Goal: Task Accomplishment & Management: Complete application form

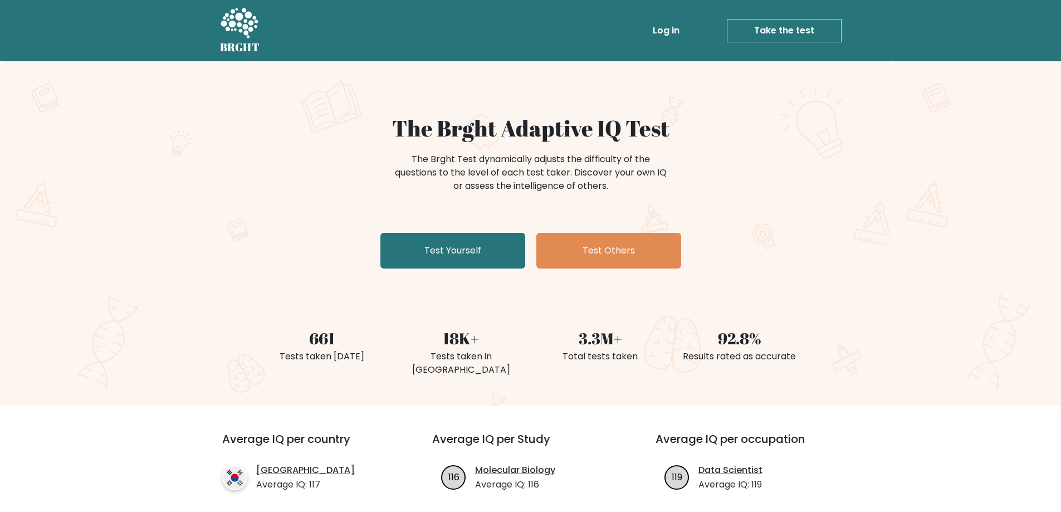
click at [405, 240] on link "Test Yourself" at bounding box center [452, 251] width 145 height 36
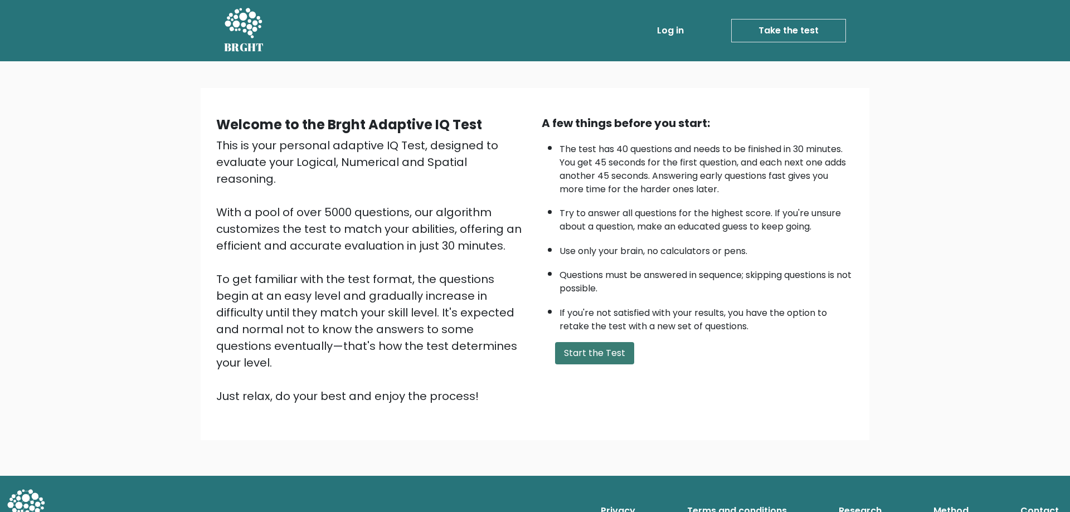
click at [603, 356] on button "Start the Test" at bounding box center [594, 353] width 79 height 22
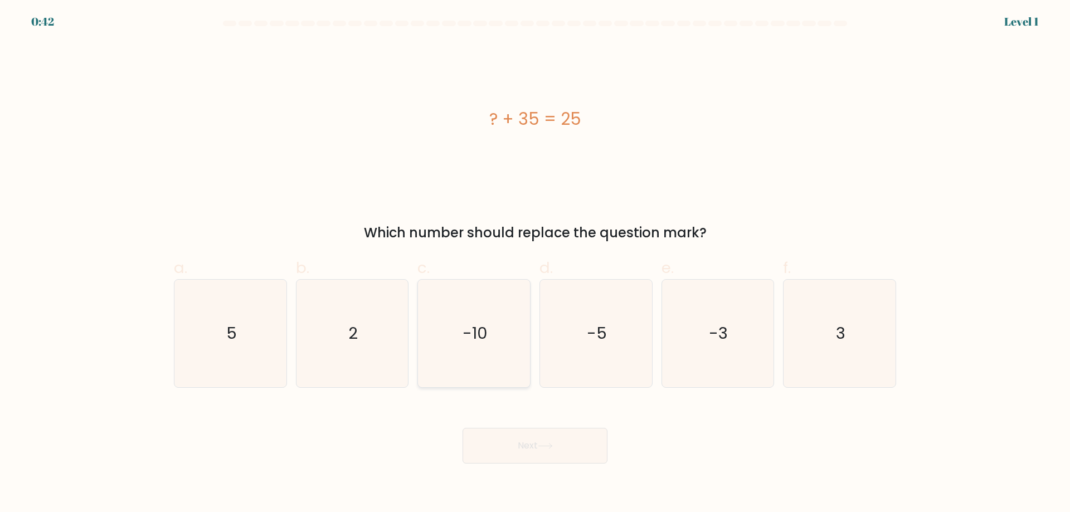
click at [483, 328] on text "-10" at bounding box center [474, 333] width 25 height 22
click at [535, 263] on input "c. -10" at bounding box center [535, 259] width 1 height 7
radio input "true"
click at [524, 449] on button "Next" at bounding box center [534, 446] width 145 height 36
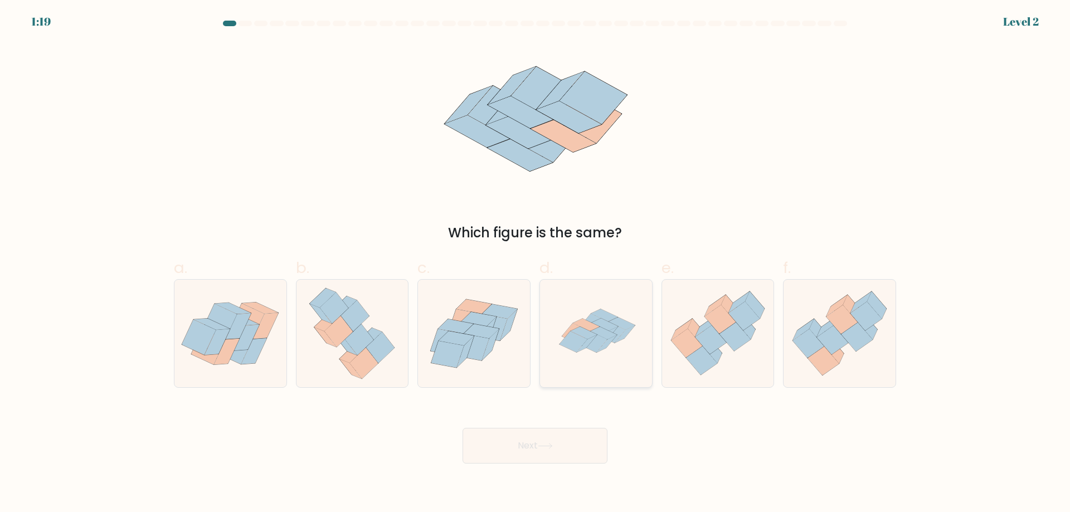
click at [593, 354] on icon at bounding box center [596, 334] width 108 height 108
click at [535, 263] on input "d." at bounding box center [535, 259] width 1 height 7
radio input "true"
click at [526, 452] on button "Next" at bounding box center [534, 446] width 145 height 36
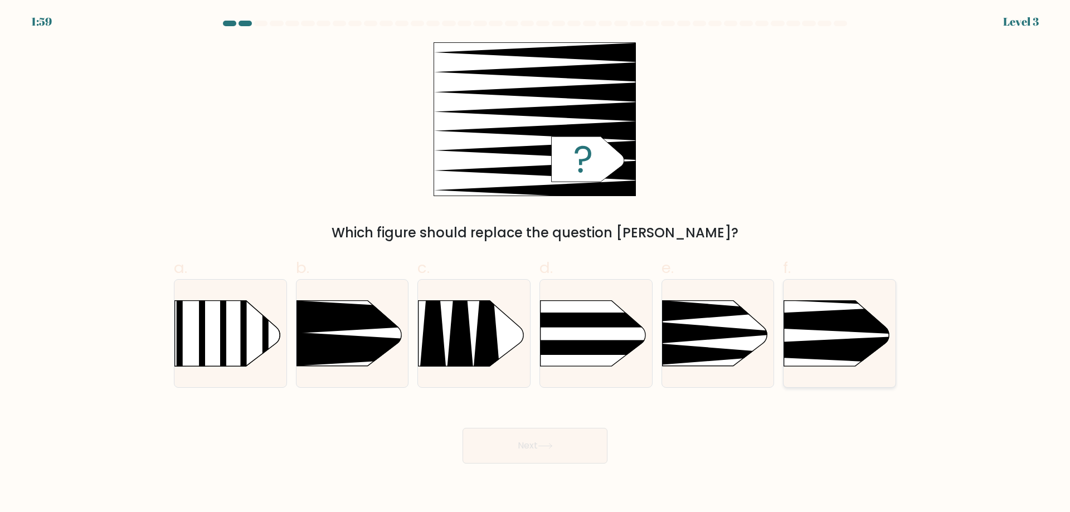
click at [833, 340] on icon at bounding box center [760, 350] width 292 height 28
click at [535, 263] on input "f." at bounding box center [535, 259] width 1 height 7
radio input "true"
click at [536, 437] on button "Next" at bounding box center [534, 446] width 145 height 36
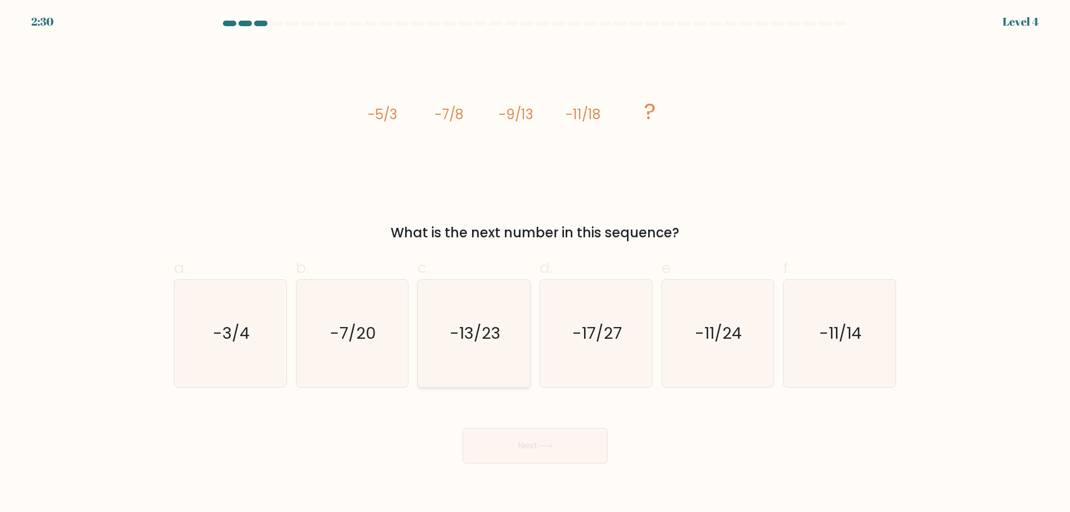
click at [473, 331] on text "-13/23" at bounding box center [475, 333] width 51 height 22
click at [535, 263] on input "c. -13/23" at bounding box center [535, 259] width 1 height 7
radio input "true"
click at [516, 435] on button "Next" at bounding box center [534, 446] width 145 height 36
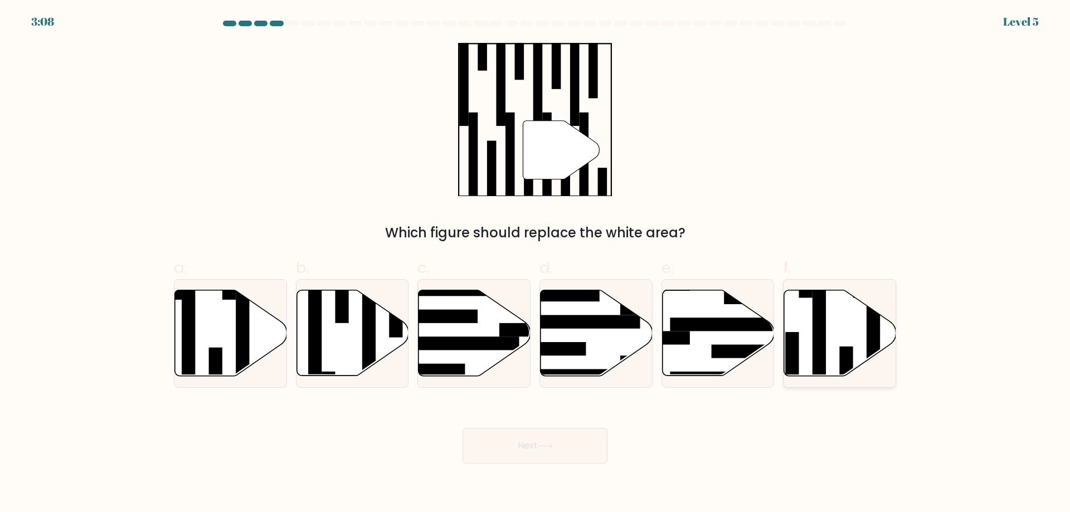
click at [842, 357] on rect at bounding box center [845, 373] width 13 height 54
click at [535, 263] on input "f." at bounding box center [535, 259] width 1 height 7
radio input "true"
click at [548, 437] on button "Next" at bounding box center [534, 446] width 145 height 36
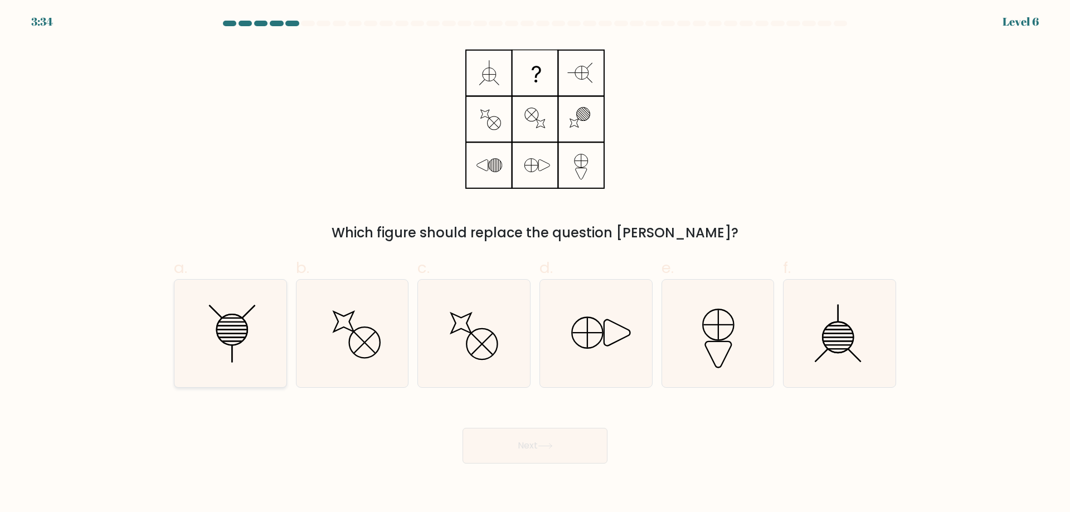
click at [232, 360] on line at bounding box center [232, 353] width 0 height 18
click at [535, 263] on input "a." at bounding box center [535, 259] width 1 height 7
radio input "true"
click at [550, 441] on button "Next" at bounding box center [534, 446] width 145 height 36
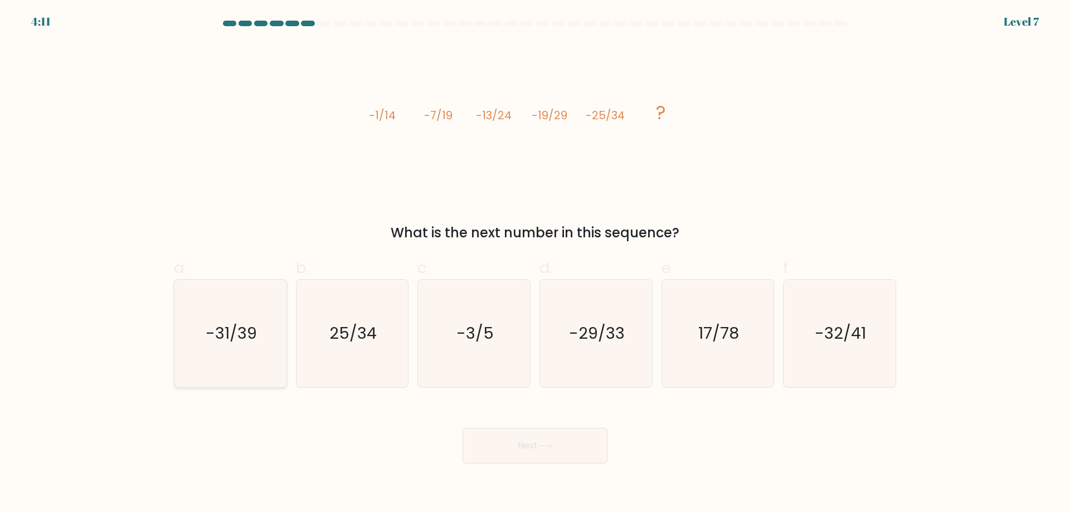
click at [260, 352] on icon "-31/39" at bounding box center [231, 334] width 108 height 108
click at [535, 263] on input "a. -31/39" at bounding box center [535, 259] width 1 height 7
radio input "true"
click at [520, 438] on button "Next" at bounding box center [534, 446] width 145 height 36
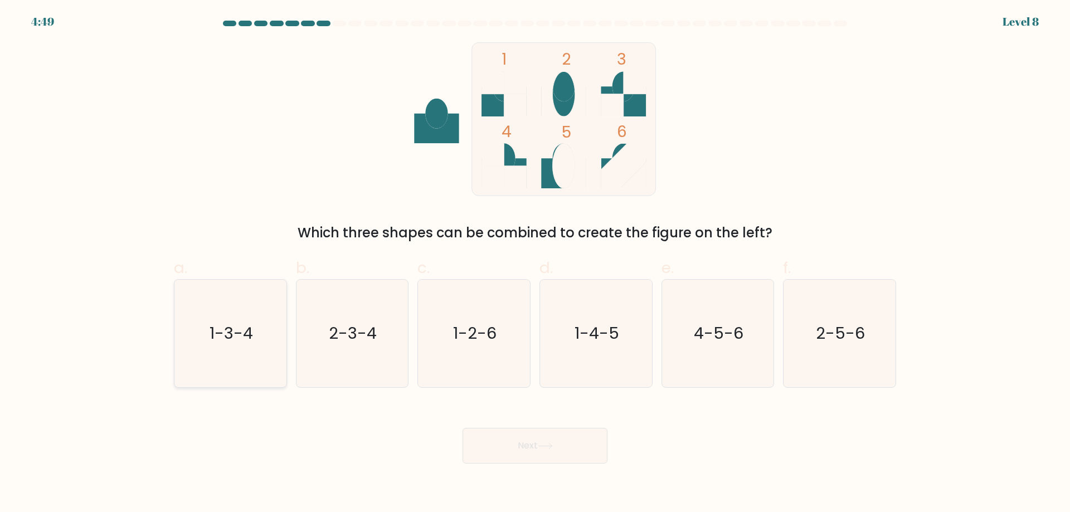
click at [262, 359] on icon "1-3-4" at bounding box center [231, 334] width 108 height 108
click at [535, 263] on input "a. 1-3-4" at bounding box center [535, 259] width 1 height 7
radio input "true"
click at [535, 442] on button "Next" at bounding box center [534, 446] width 145 height 36
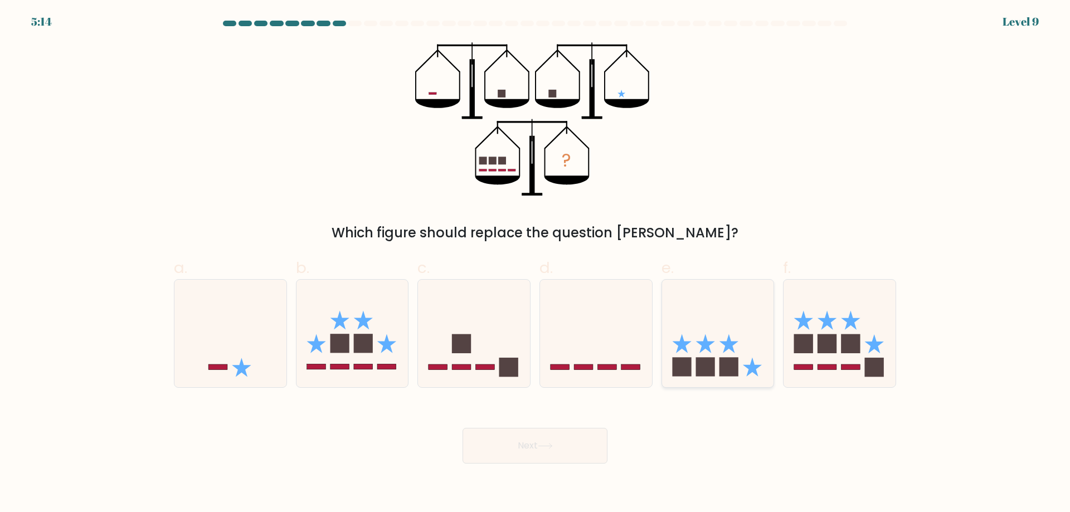
click at [717, 363] on icon at bounding box center [718, 333] width 112 height 92
click at [535, 263] on input "e." at bounding box center [535, 259] width 1 height 7
radio input "true"
click at [559, 453] on button "Next" at bounding box center [534, 446] width 145 height 36
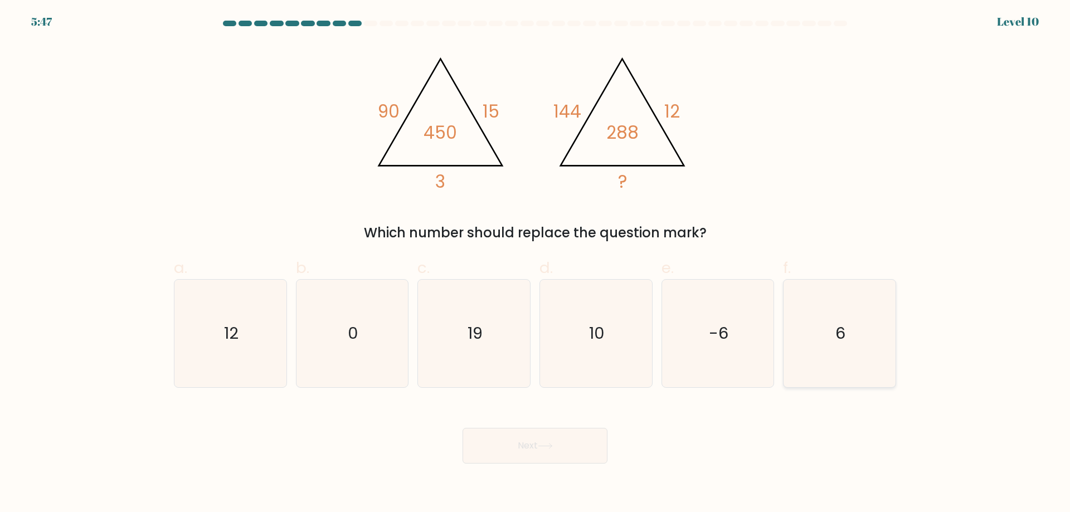
click at [812, 334] on icon "6" at bounding box center [839, 334] width 108 height 108
click at [535, 263] on input "f. 6" at bounding box center [535, 259] width 1 height 7
radio input "true"
click at [587, 444] on button "Next" at bounding box center [534, 446] width 145 height 36
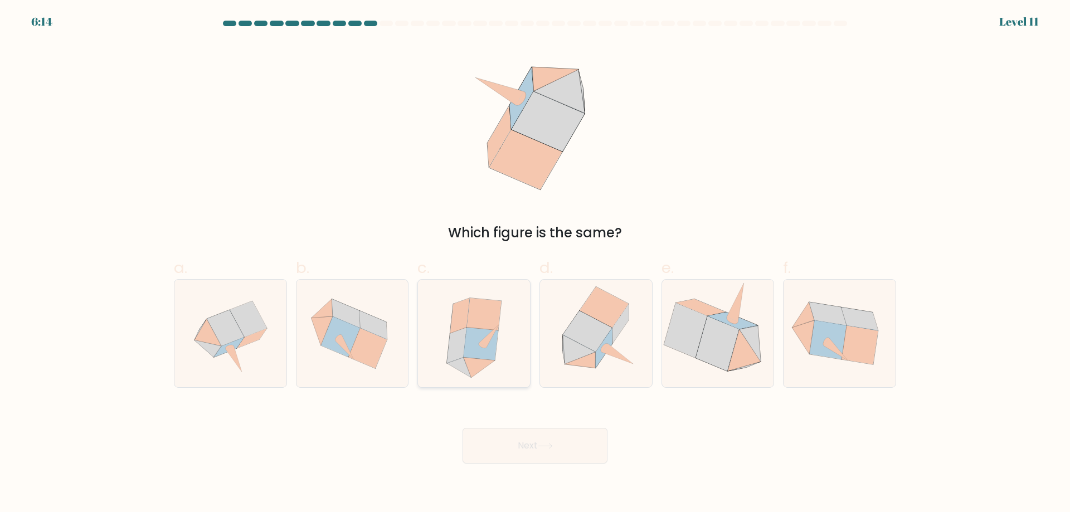
click at [489, 346] on icon at bounding box center [480, 344] width 35 height 32
click at [535, 263] on input "c." at bounding box center [535, 259] width 1 height 7
radio input "true"
click at [564, 457] on button "Next" at bounding box center [534, 446] width 145 height 36
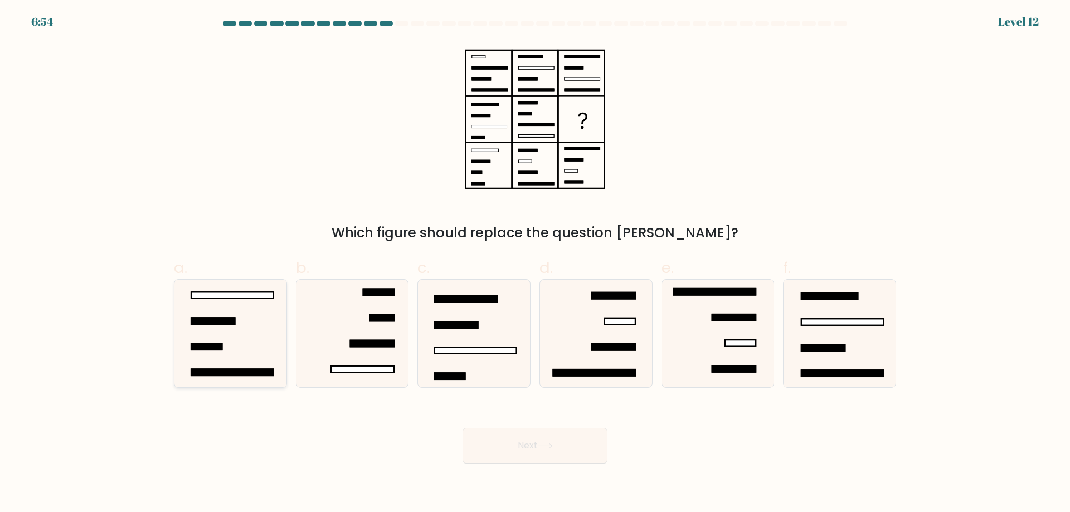
click at [271, 306] on icon at bounding box center [231, 334] width 108 height 108
click at [535, 263] on input "a." at bounding box center [535, 259] width 1 height 7
radio input "true"
click at [536, 437] on button "Next" at bounding box center [534, 446] width 145 height 36
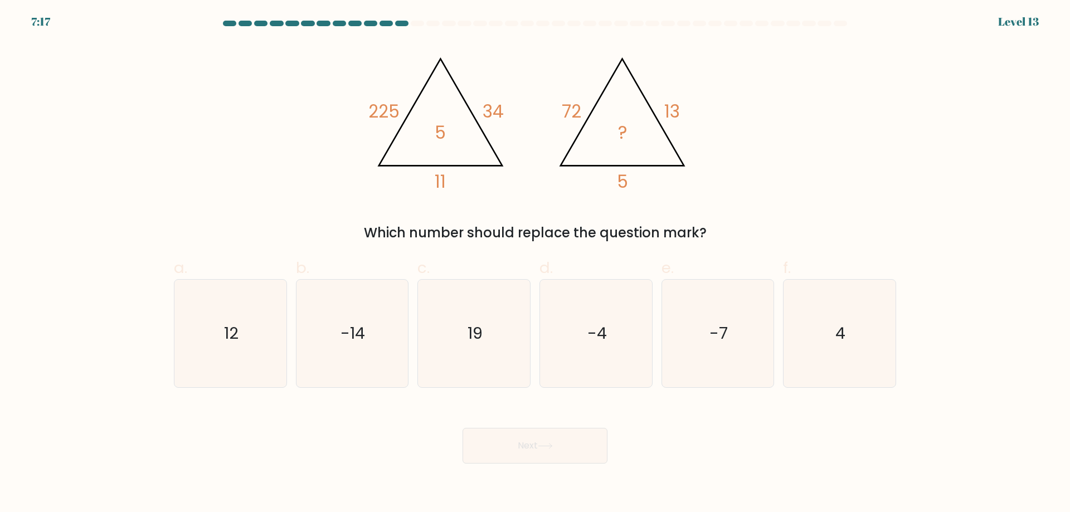
drag, startPoint x: 801, startPoint y: 362, endPoint x: 655, endPoint y: 419, distance: 157.3
click at [801, 362] on icon "4" at bounding box center [839, 334] width 108 height 108
click at [535, 263] on input "f. 4" at bounding box center [535, 259] width 1 height 7
radio input "true"
click at [546, 445] on icon at bounding box center [545, 446] width 15 height 6
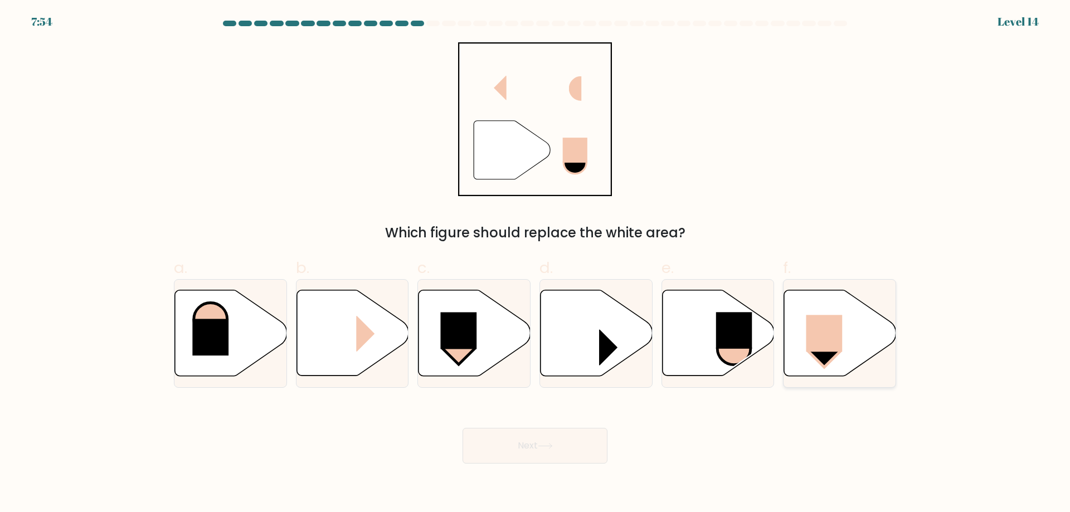
click at [806, 345] on icon at bounding box center [840, 333] width 112 height 86
click at [535, 263] on input "f." at bounding box center [535, 259] width 1 height 7
radio input "true"
click at [554, 452] on button "Next" at bounding box center [534, 446] width 145 height 36
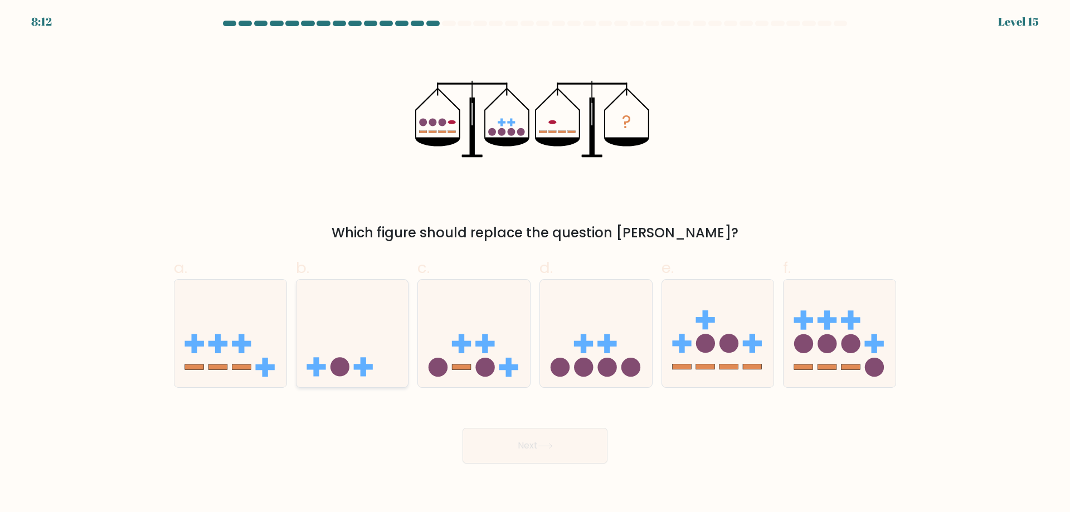
click at [395, 350] on icon at bounding box center [352, 333] width 112 height 92
click at [535, 263] on input "b." at bounding box center [535, 259] width 1 height 7
radio input "true"
click at [562, 447] on button "Next" at bounding box center [534, 446] width 145 height 36
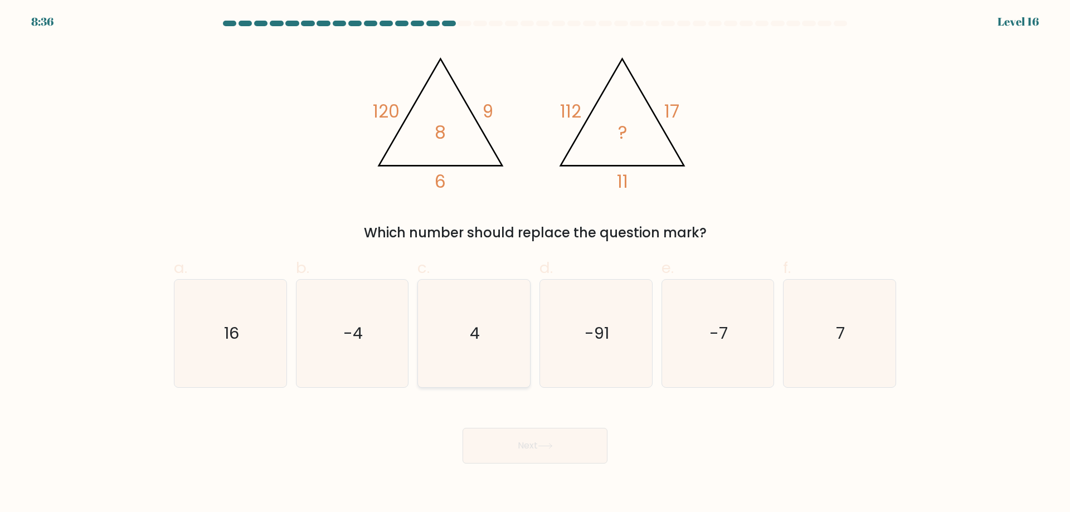
click at [480, 365] on icon "4" at bounding box center [474, 334] width 108 height 108
click at [535, 263] on input "c. 4" at bounding box center [535, 259] width 1 height 7
radio input "true"
click at [495, 454] on button "Next" at bounding box center [534, 446] width 145 height 36
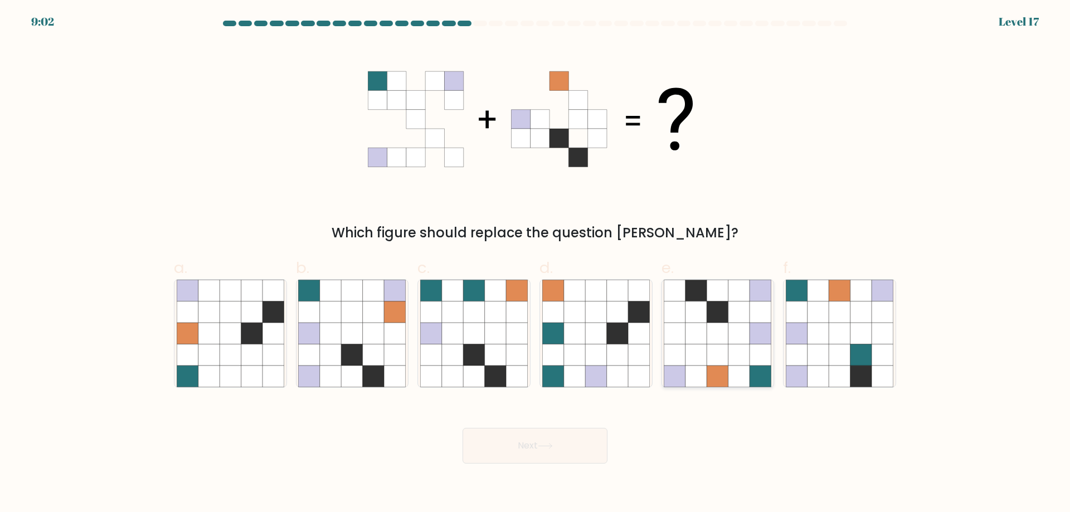
click at [685, 346] on icon at bounding box center [717, 334] width 108 height 108
click at [535, 263] on input "e." at bounding box center [535, 259] width 1 height 7
radio input "true"
click at [553, 437] on button "Next" at bounding box center [534, 446] width 145 height 36
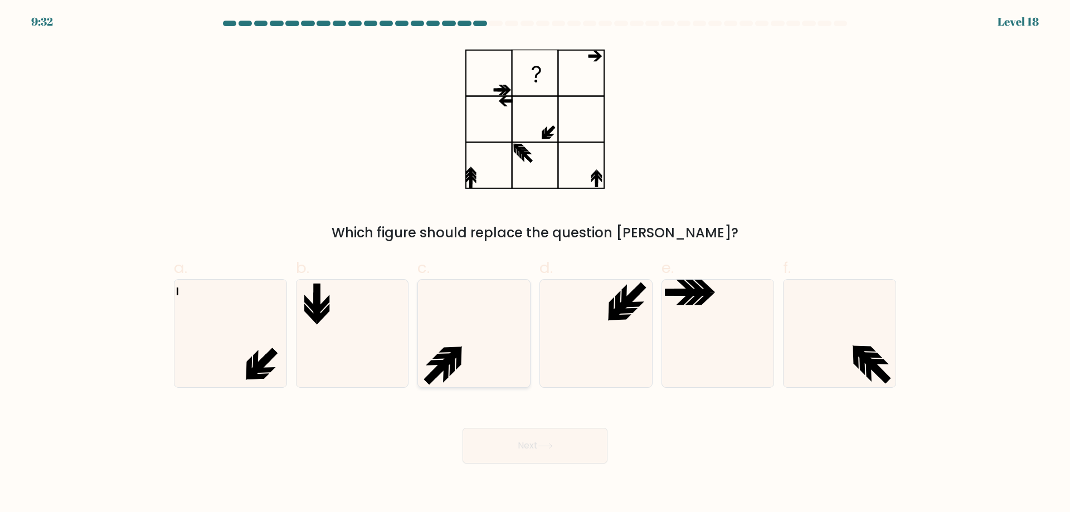
click at [455, 368] on icon at bounding box center [474, 334] width 108 height 108
click at [535, 263] on input "c." at bounding box center [535, 259] width 1 height 7
radio input "true"
click at [547, 446] on icon at bounding box center [545, 446] width 15 height 6
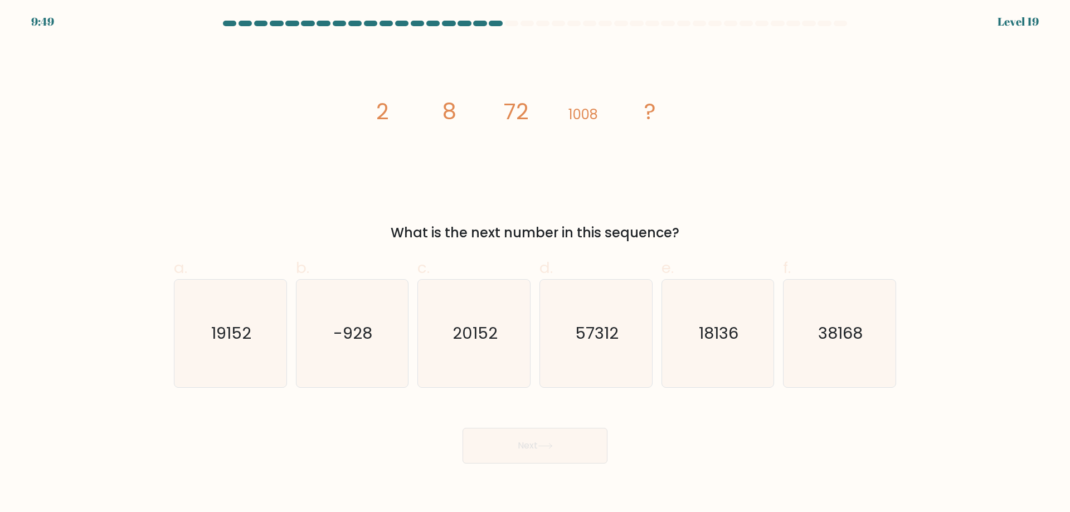
click at [753, 430] on div "Next" at bounding box center [534, 432] width 735 height 62
click at [208, 367] on icon "19152" at bounding box center [231, 334] width 108 height 108
click at [535, 263] on input "a. 19152" at bounding box center [535, 259] width 1 height 7
radio input "true"
click at [491, 442] on button "Next" at bounding box center [534, 446] width 145 height 36
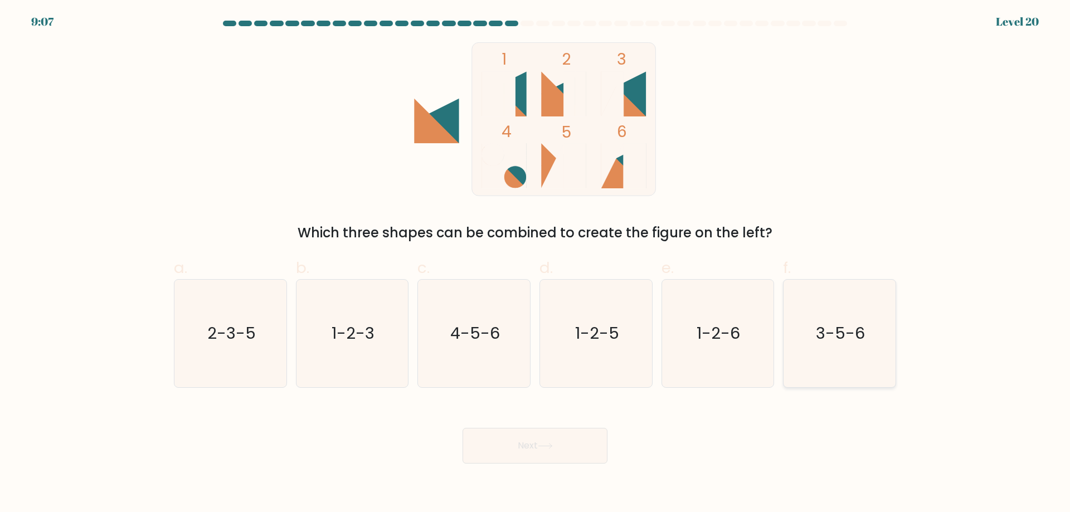
click at [853, 381] on icon "3-5-6" at bounding box center [839, 334] width 108 height 108
click at [535, 263] on input "f. 3-5-6" at bounding box center [535, 259] width 1 height 7
radio input "true"
click at [595, 451] on button "Next" at bounding box center [534, 446] width 145 height 36
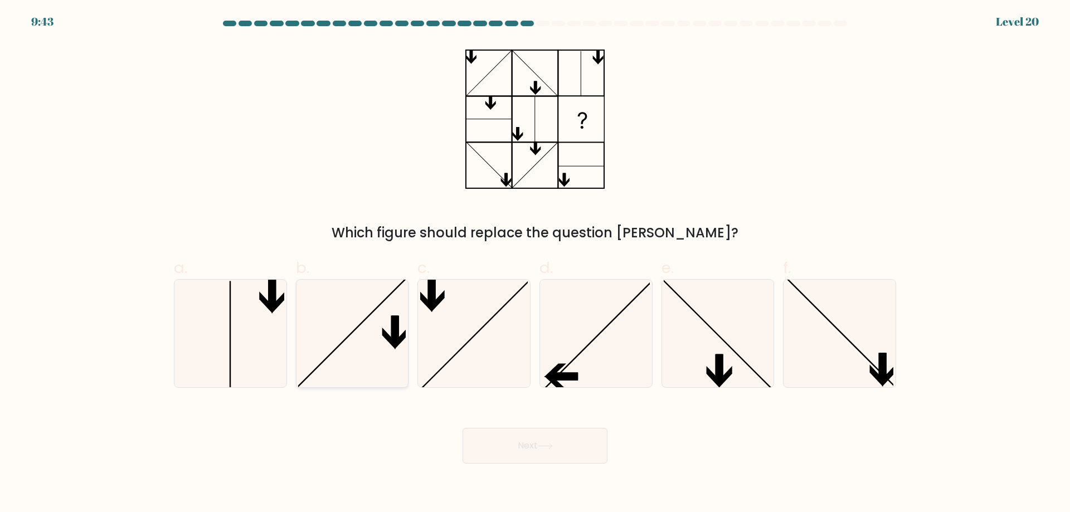
click at [365, 338] on icon at bounding box center [352, 334] width 108 height 108
click at [535, 263] on input "b." at bounding box center [535, 259] width 1 height 7
radio input "true"
click at [534, 438] on button "Next" at bounding box center [534, 446] width 145 height 36
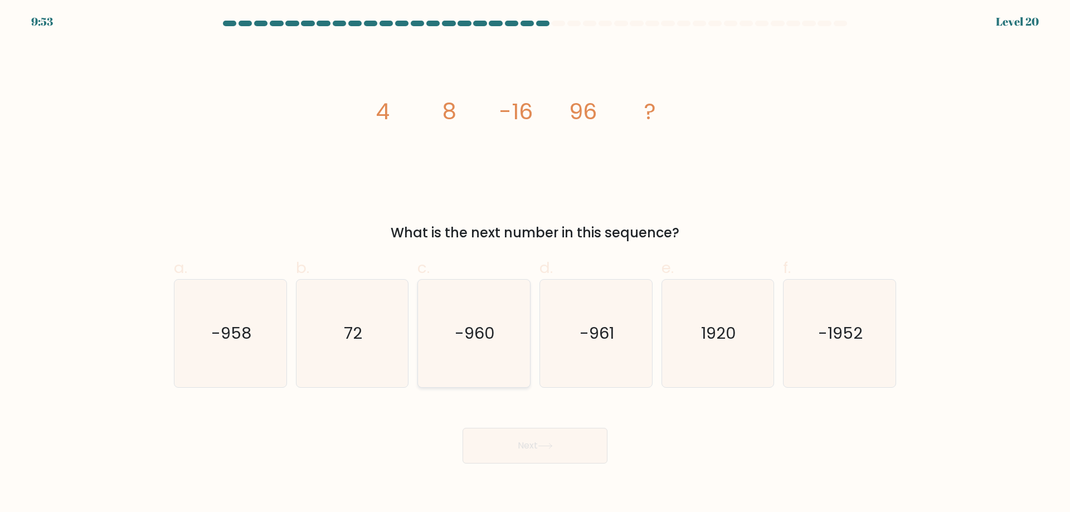
click at [524, 345] on icon "-960" at bounding box center [474, 334] width 108 height 108
click at [535, 263] on input "c. -960" at bounding box center [535, 259] width 1 height 7
radio input "true"
click at [544, 446] on icon at bounding box center [545, 446] width 15 height 6
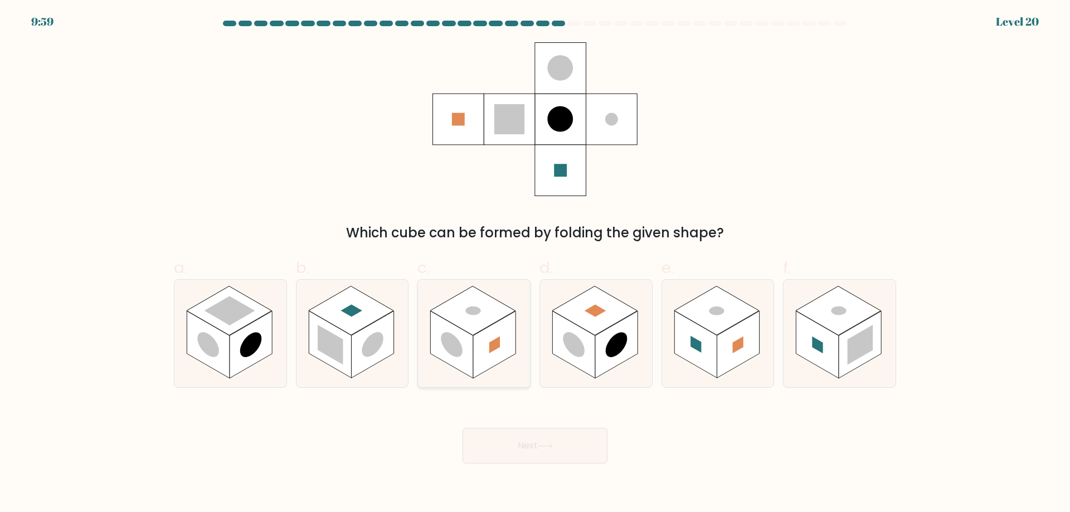
click at [485, 354] on rect at bounding box center [494, 344] width 42 height 67
click at [535, 263] on input "c." at bounding box center [535, 259] width 1 height 7
radio input "true"
click at [533, 436] on button "Next" at bounding box center [534, 446] width 145 height 36
